Goal: Transaction & Acquisition: Purchase product/service

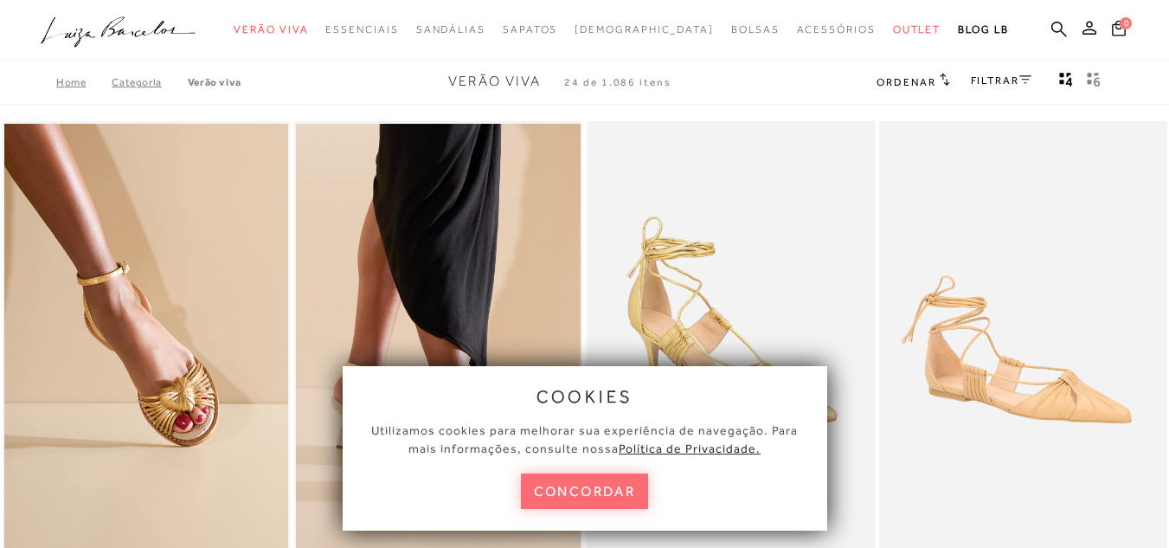
click at [595, 499] on button "concordar" at bounding box center [585, 490] width 128 height 35
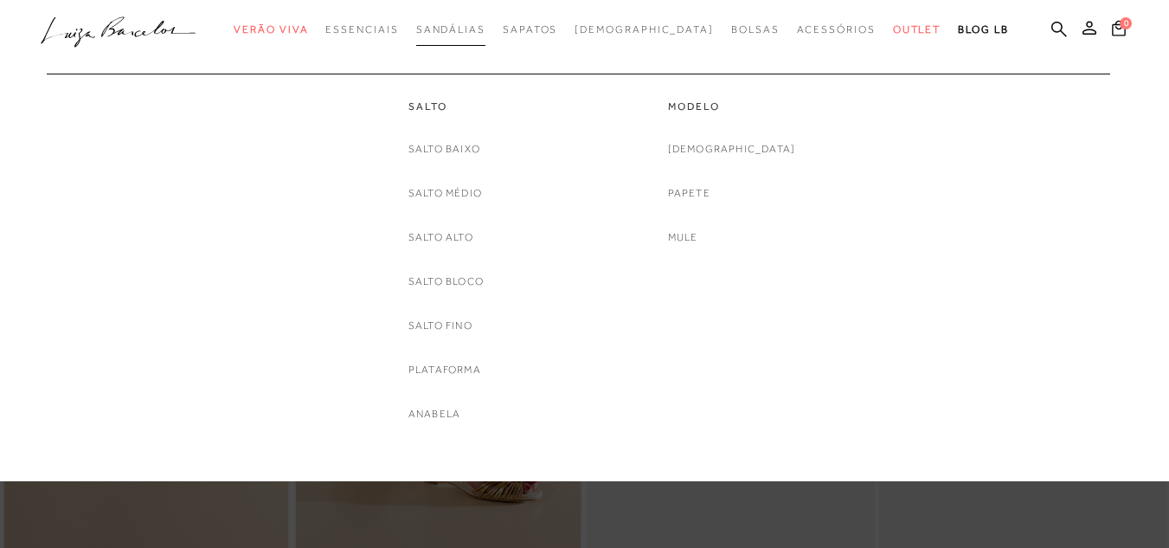
click at [486, 30] on span "Sandálias" at bounding box center [450, 29] width 69 height 12
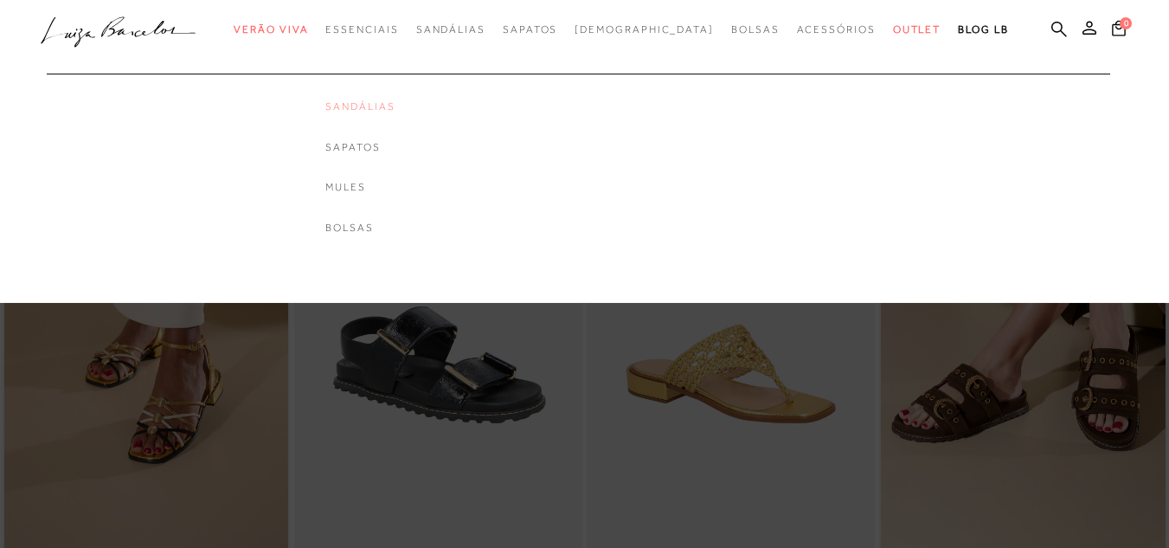
click at [395, 107] on link "Sandálias" at bounding box center [359, 107] width 69 height 15
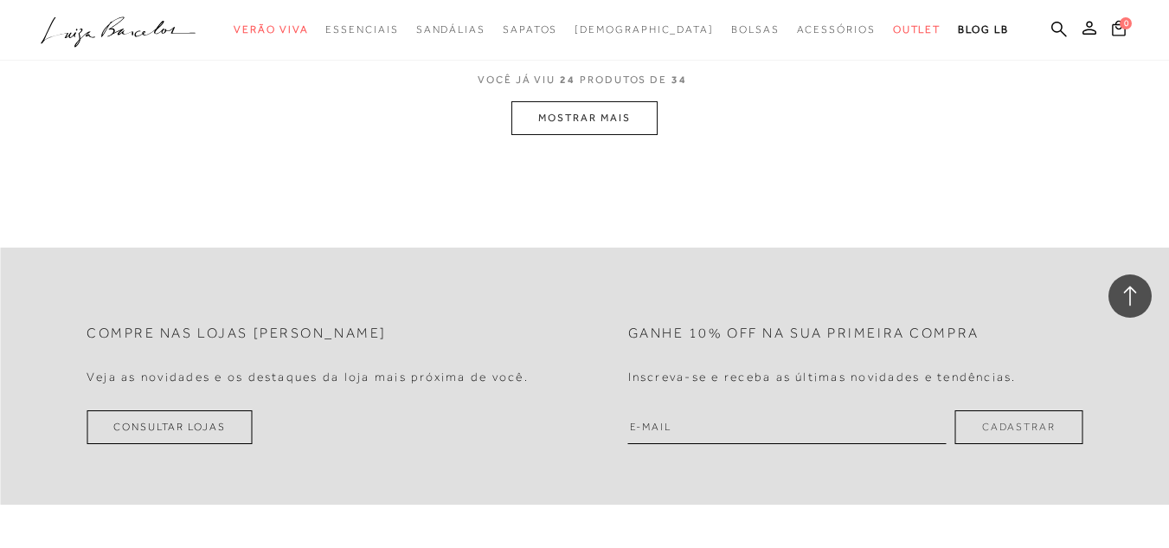
scroll to position [3376, 0]
click at [617, 112] on button "MOSTRAR MAIS" at bounding box center [584, 116] width 145 height 34
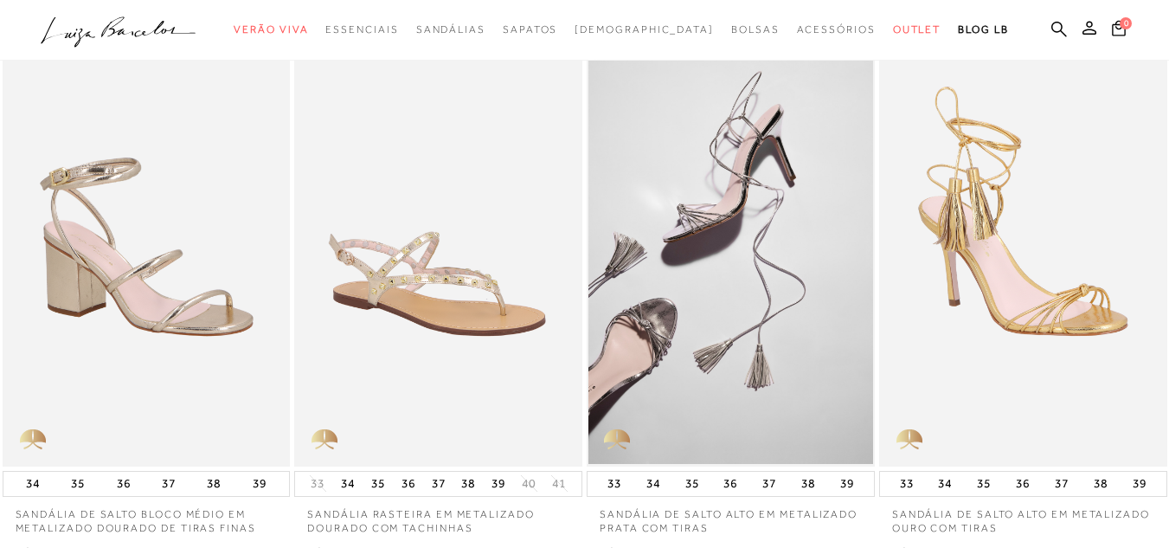
scroll to position [0, 0]
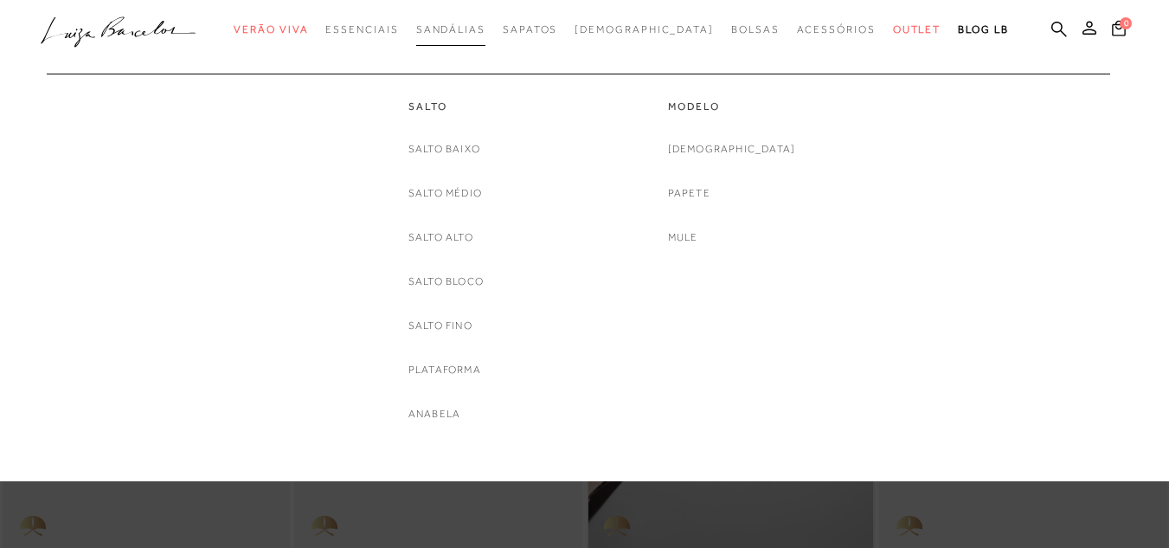
click at [478, 29] on span "Sandálias" at bounding box center [450, 29] width 69 height 12
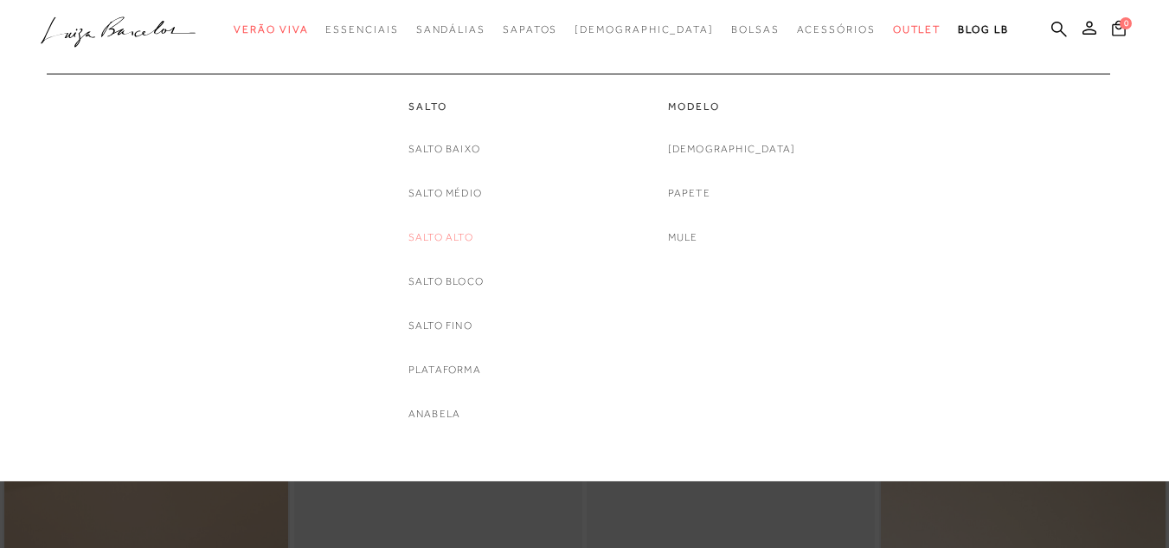
click at [461, 239] on link "Salto Alto" at bounding box center [441, 237] width 65 height 18
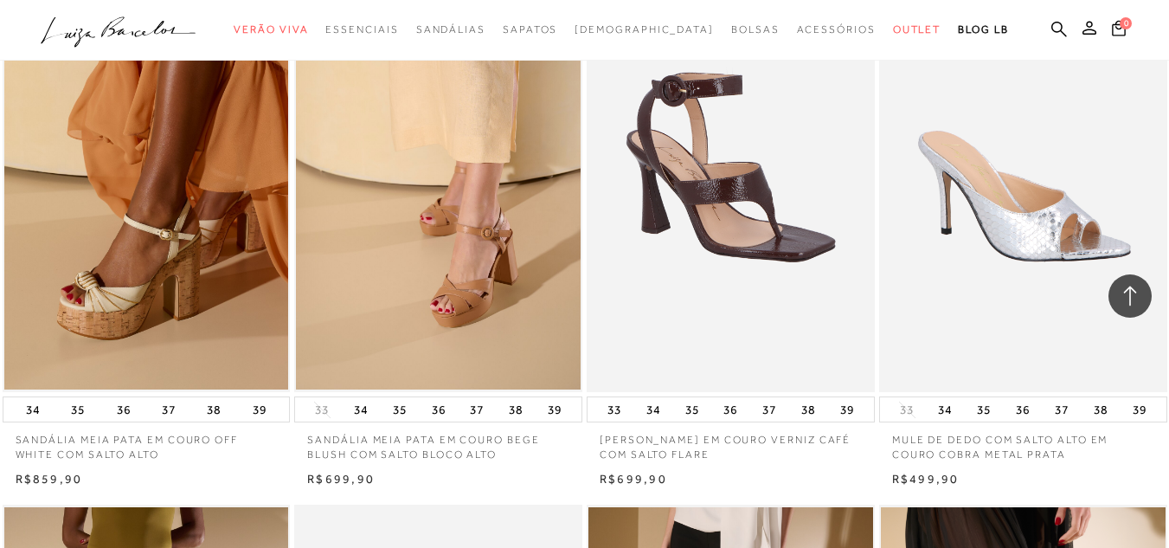
scroll to position [1212, 0]
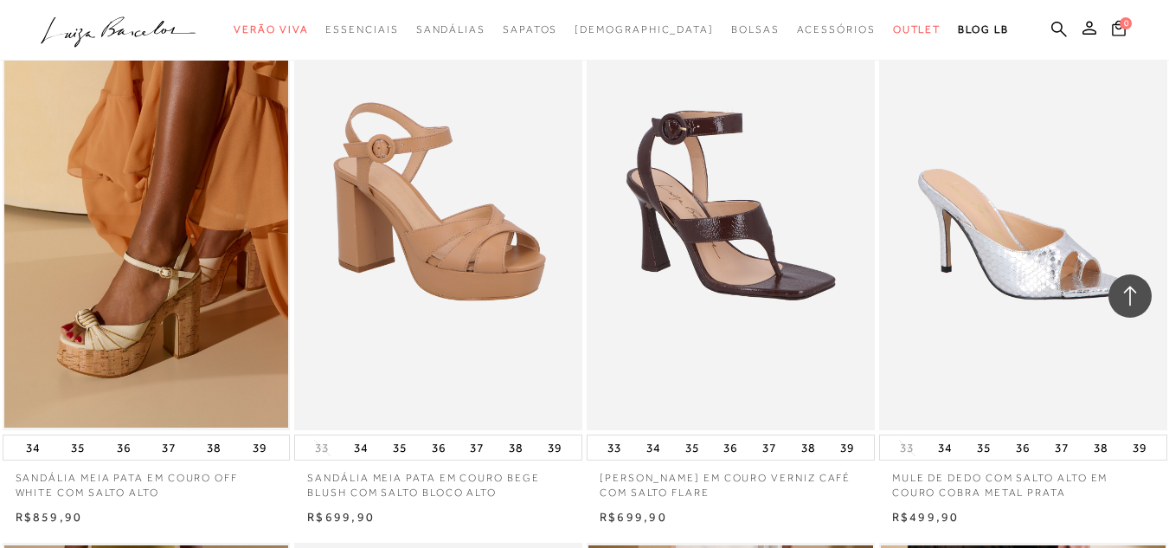
click at [426, 257] on img at bounding box center [439, 214] width 286 height 432
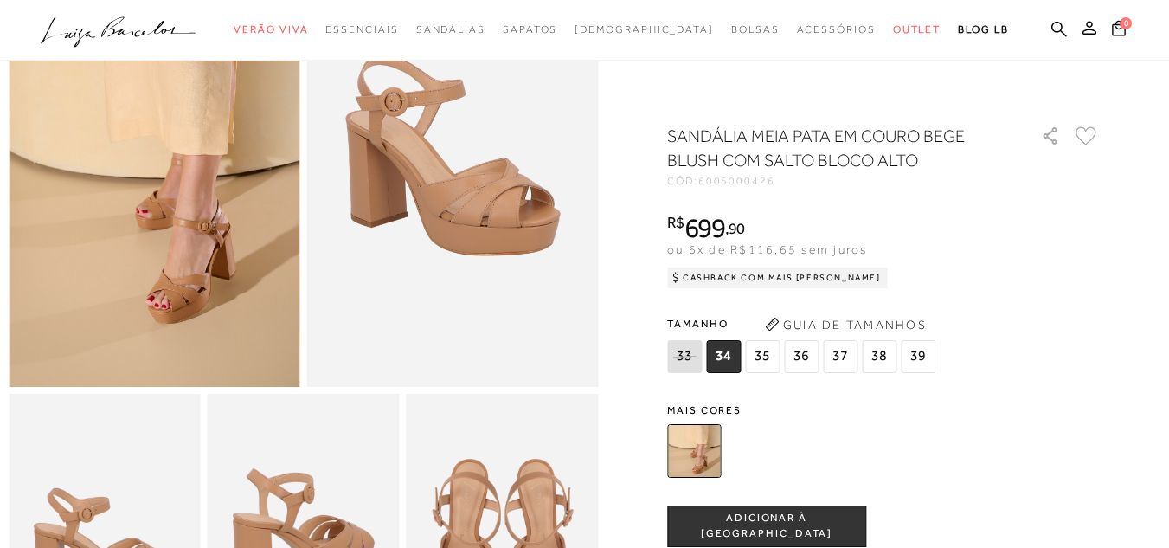
click at [847, 354] on span "37" at bounding box center [840, 356] width 35 height 33
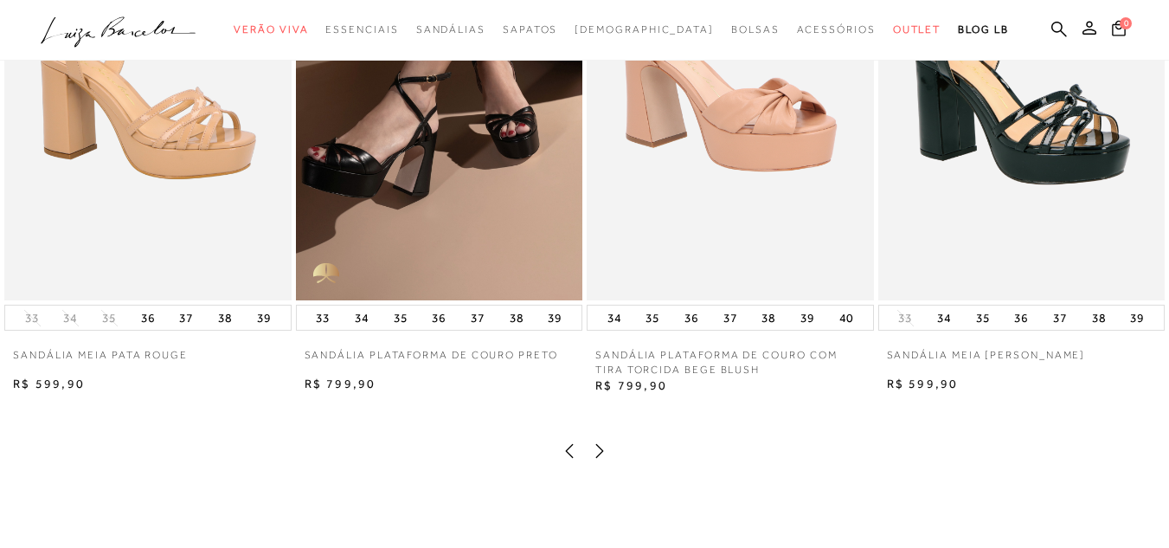
scroll to position [1731, 0]
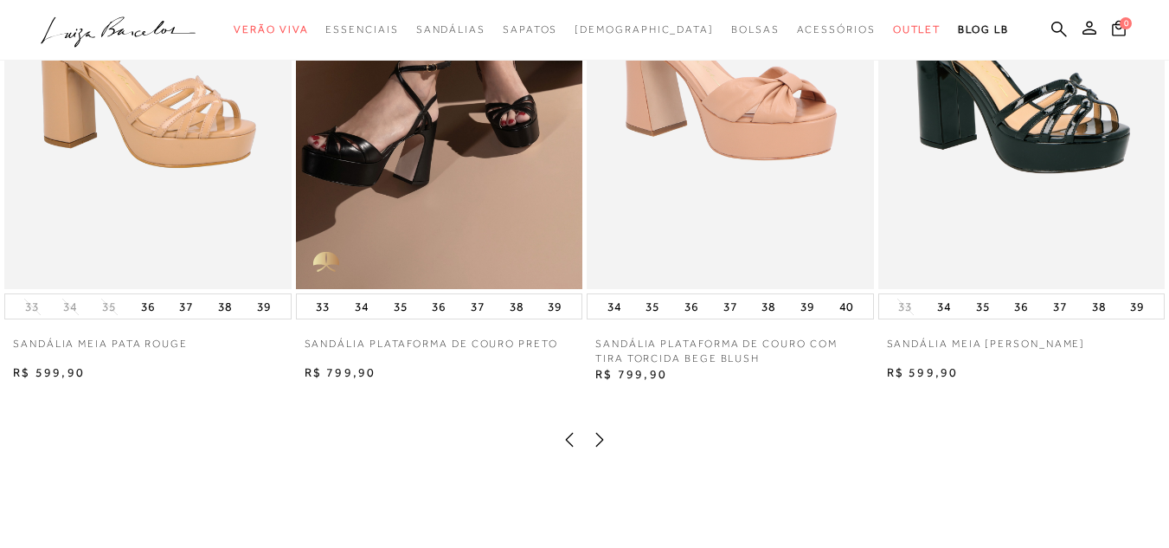
click at [538, 203] on img at bounding box center [439, 74] width 287 height 430
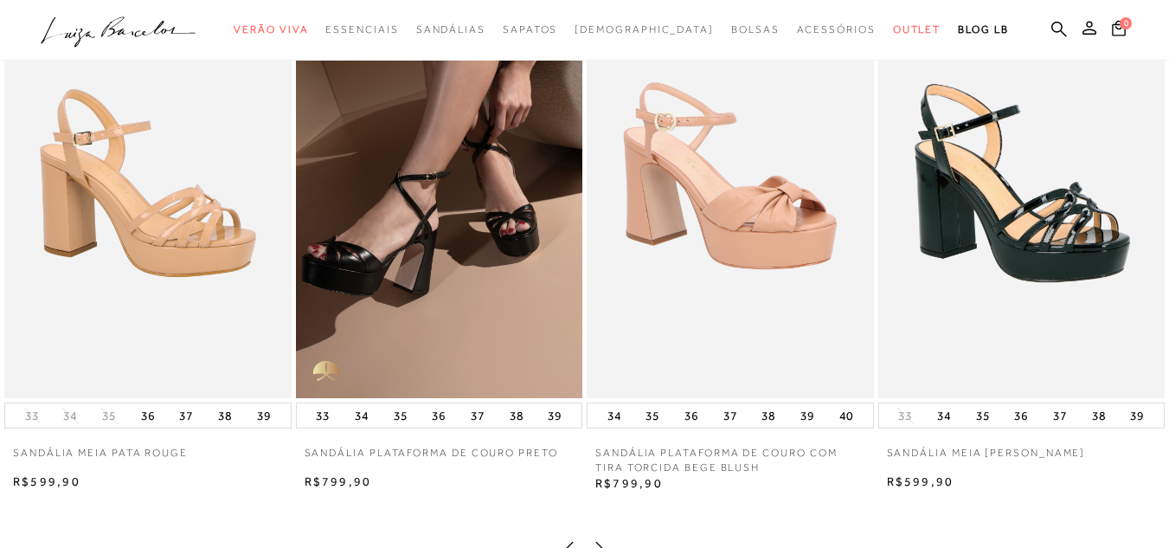
scroll to position [1644, 0]
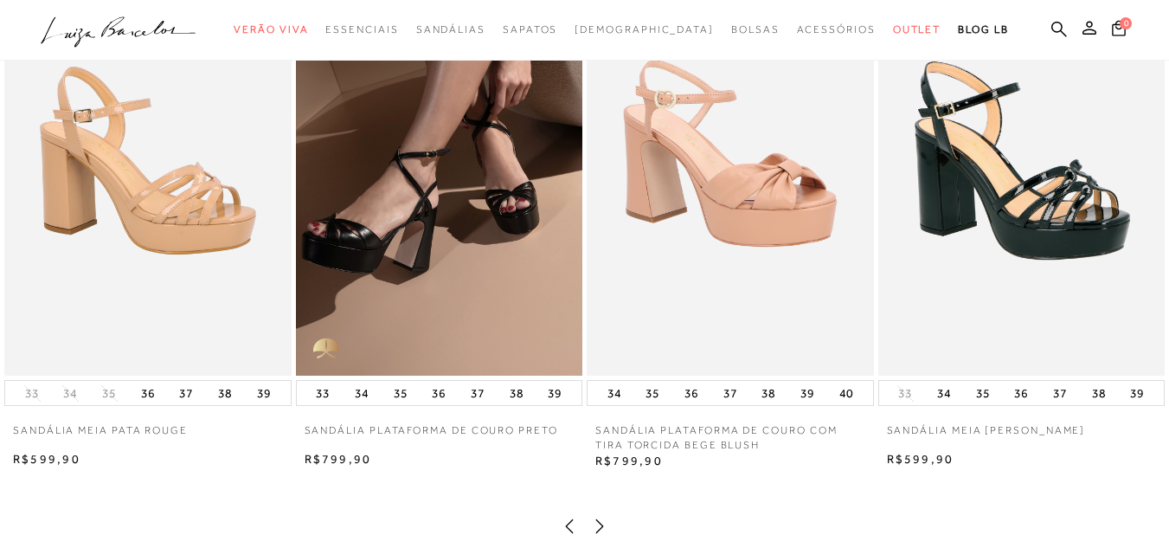
click at [1080, 254] on img at bounding box center [1022, 160] width 287 height 430
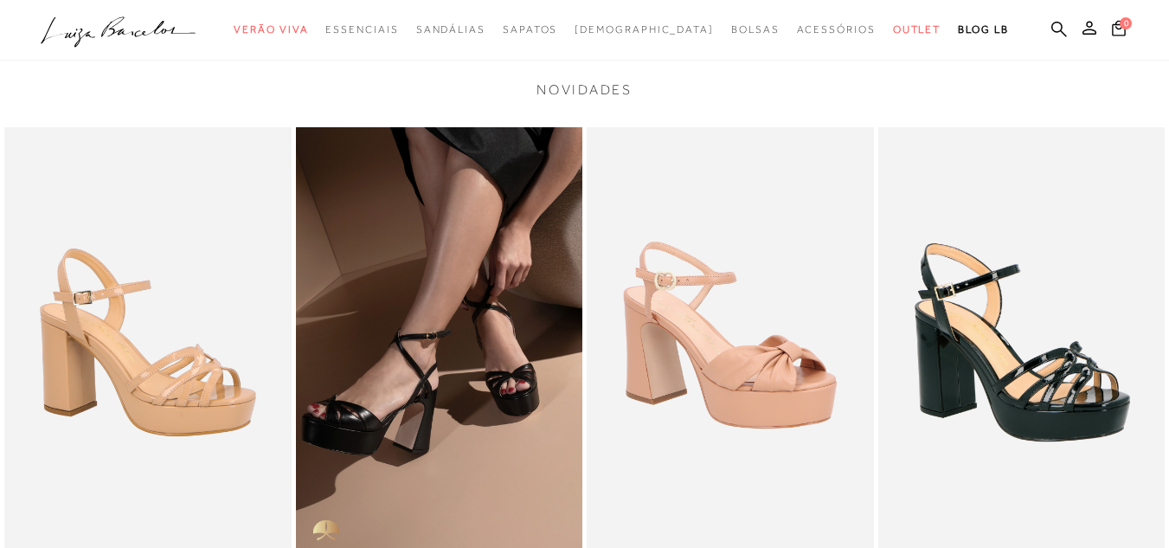
scroll to position [1471, 0]
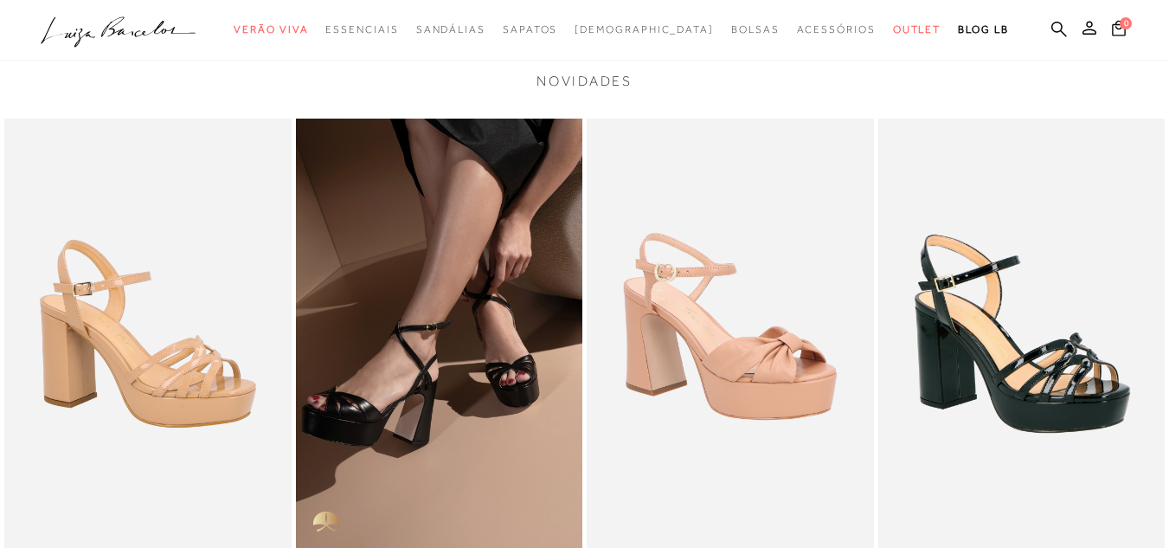
click at [483, 271] on img at bounding box center [439, 334] width 287 height 430
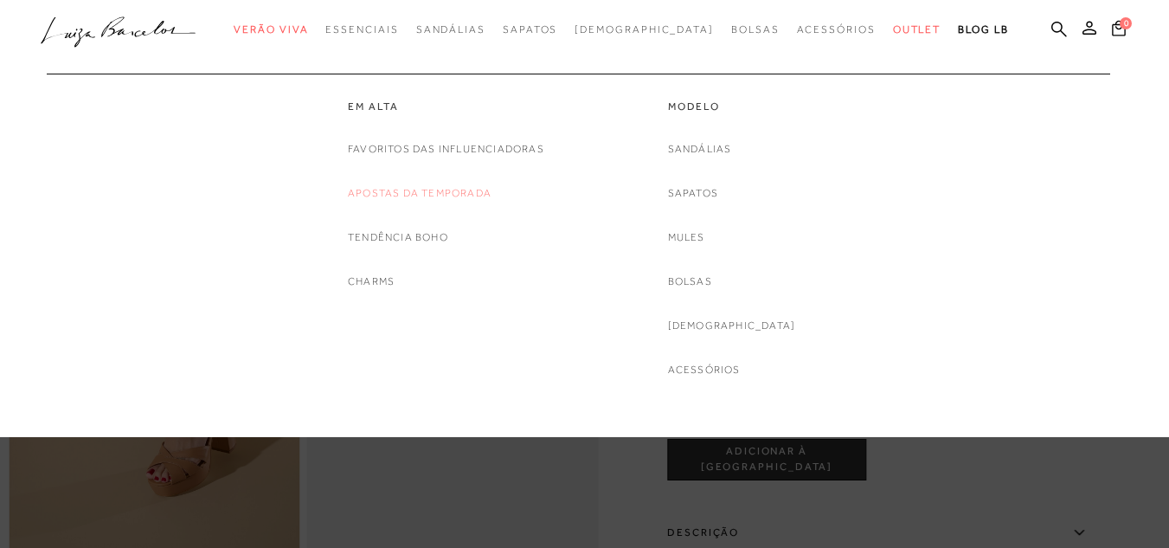
click at [400, 186] on link "Apostas da Temporada" at bounding box center [420, 193] width 144 height 18
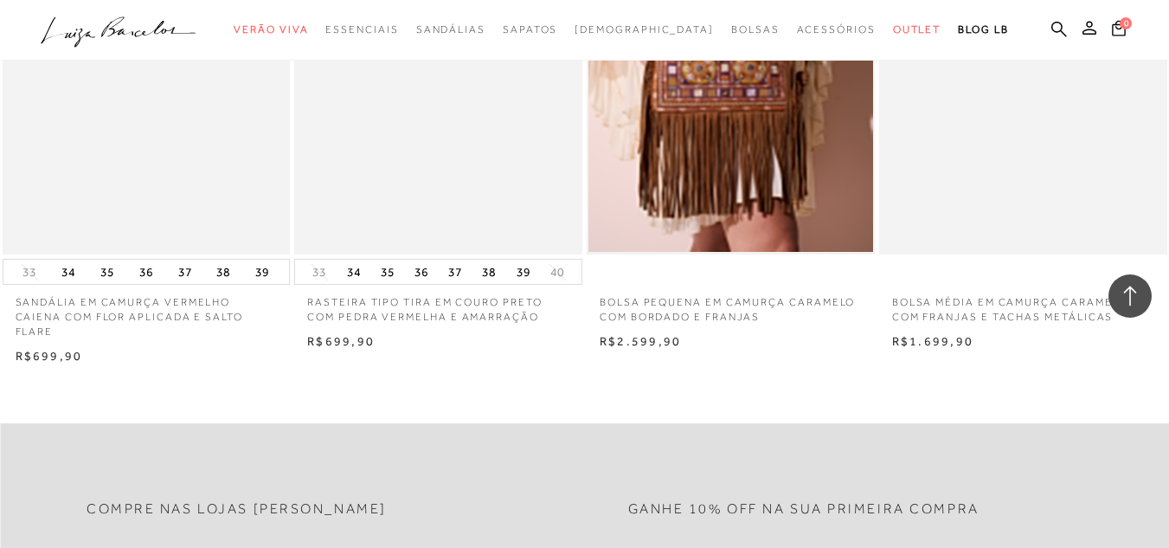
scroll to position [1860, 0]
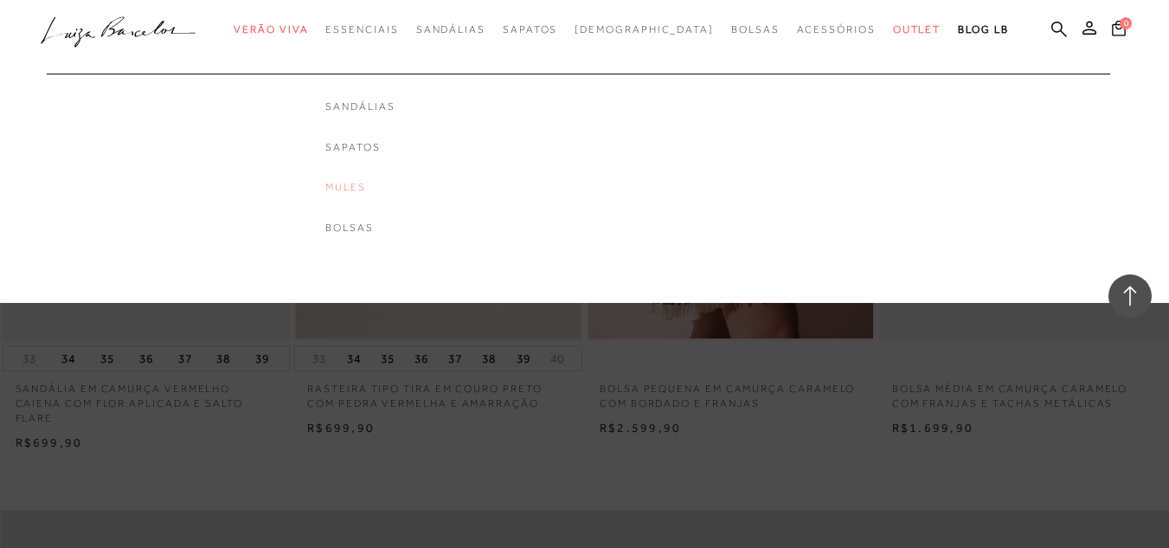
click at [373, 183] on link "Mules" at bounding box center [359, 187] width 69 height 15
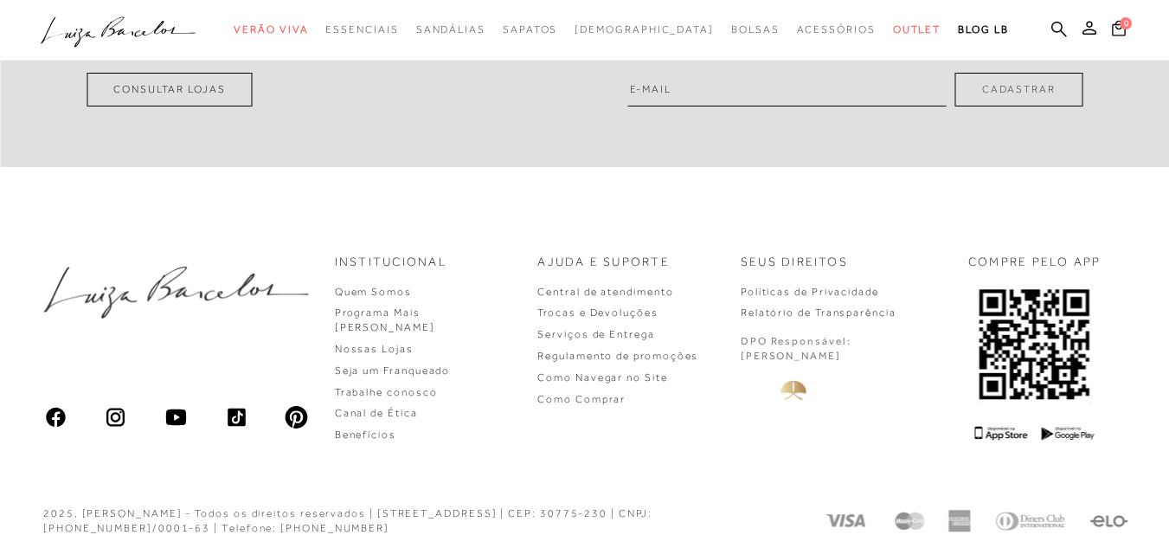
scroll to position [863, 0]
